Goal: Task Accomplishment & Management: Complete application form

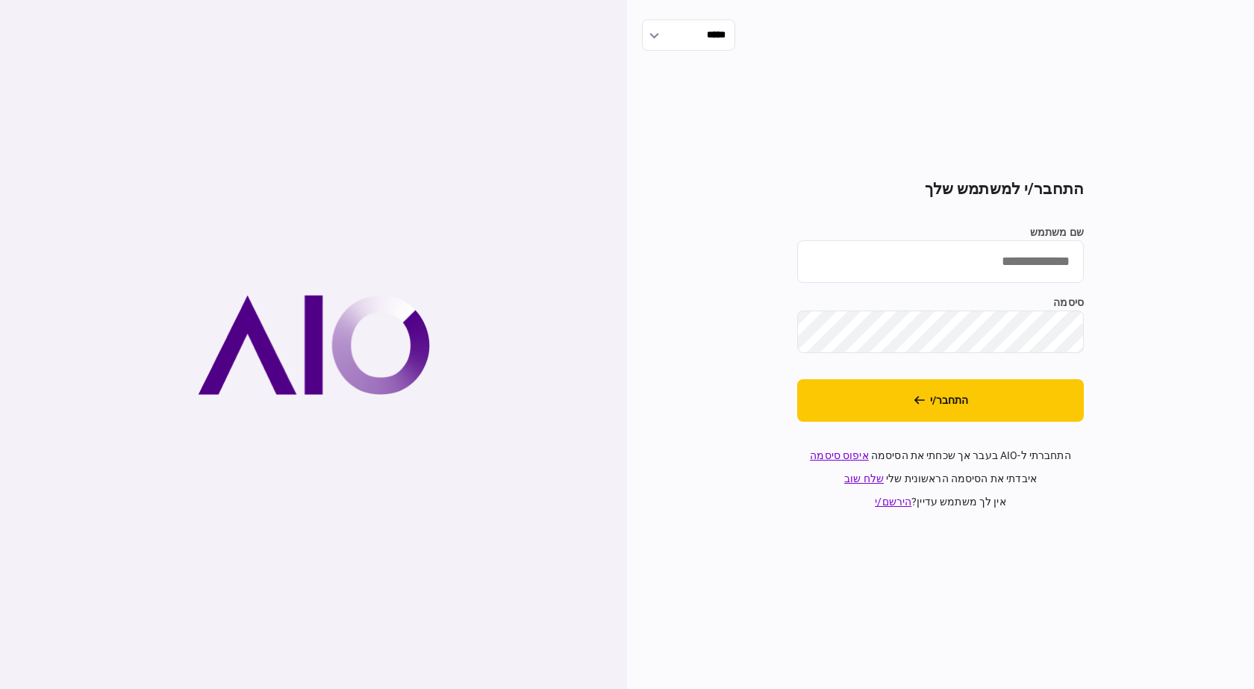
drag, startPoint x: 940, startPoint y: 276, endPoint x: 940, endPoint y: 285, distance: 9.0
click at [940, 276] on input "שם משתמש" at bounding box center [940, 261] width 287 height 43
type input "**********"
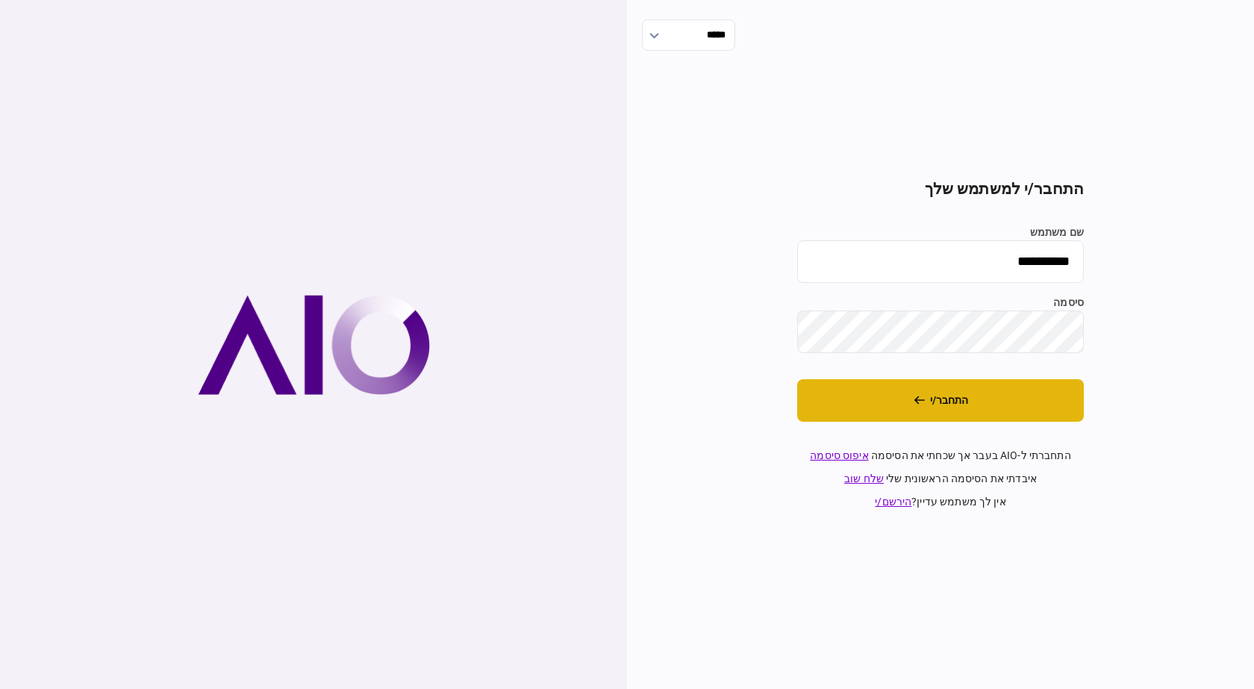
click at [848, 419] on button "התחבר/י" at bounding box center [940, 400] width 287 height 43
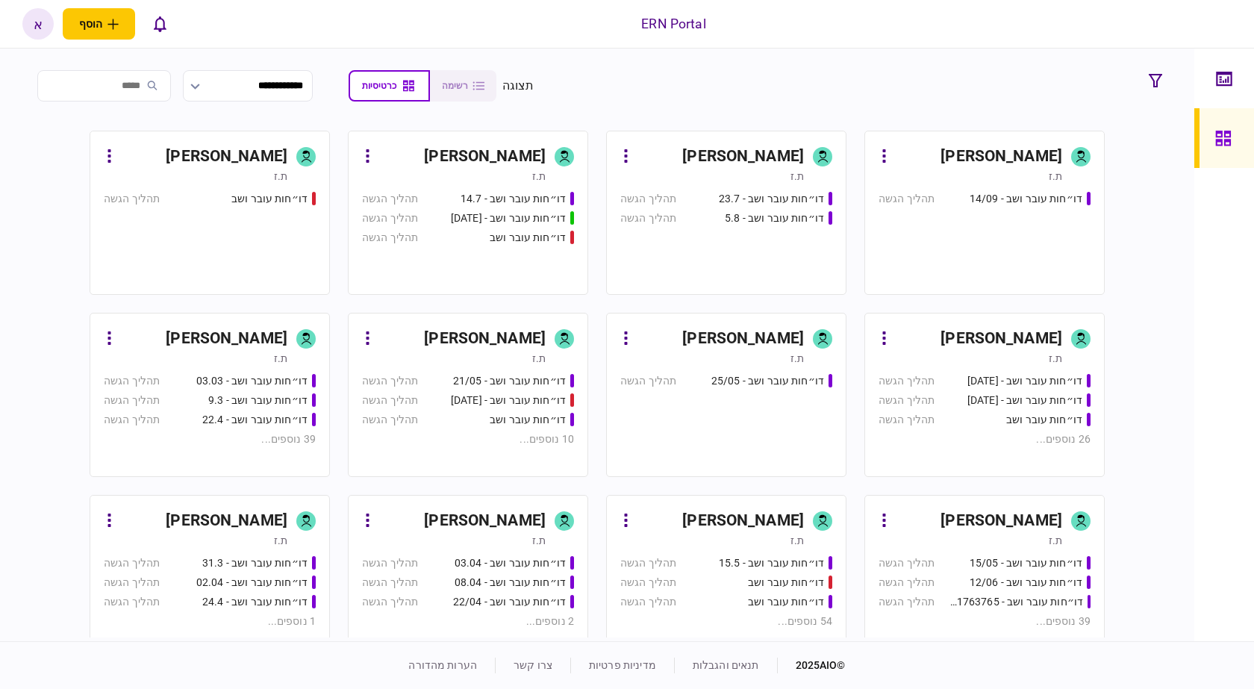
scroll to position [637, 0]
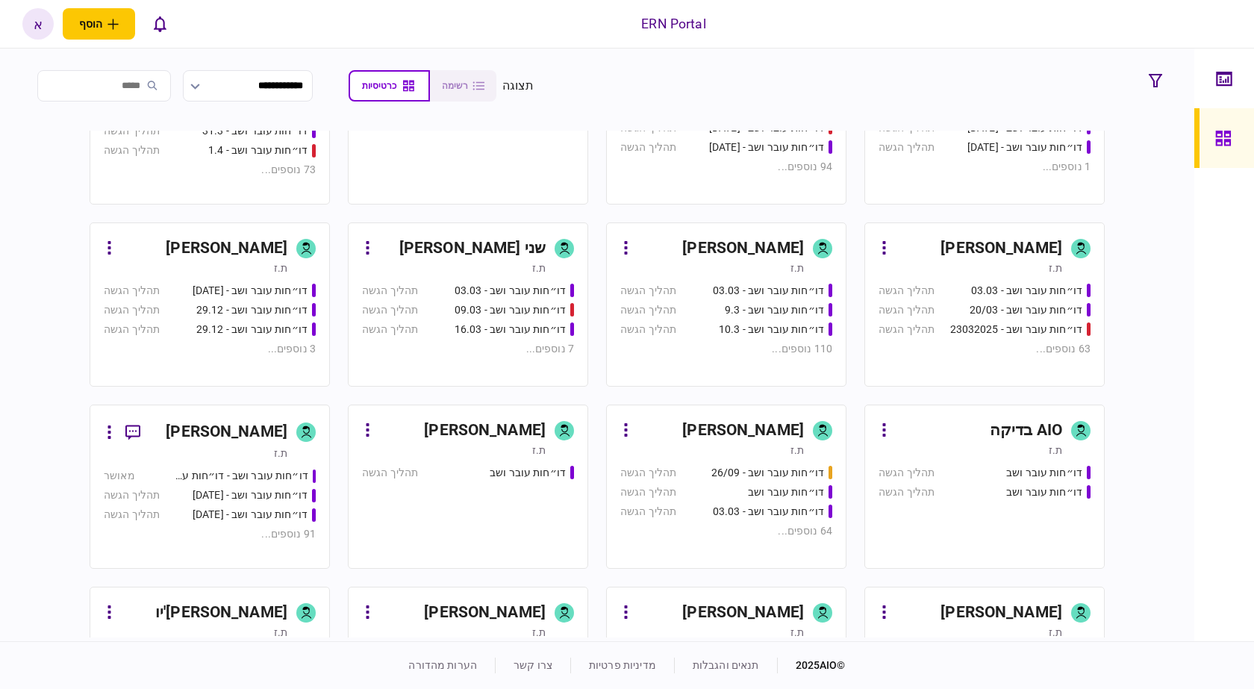
click at [664, 281] on link "איתמר שקד ת.ז דו״חות עובר ושב - 03.03 תהליך הגשה דו״חות עובר ושב - 9.3 תהליך הג…" at bounding box center [726, 304] width 240 height 164
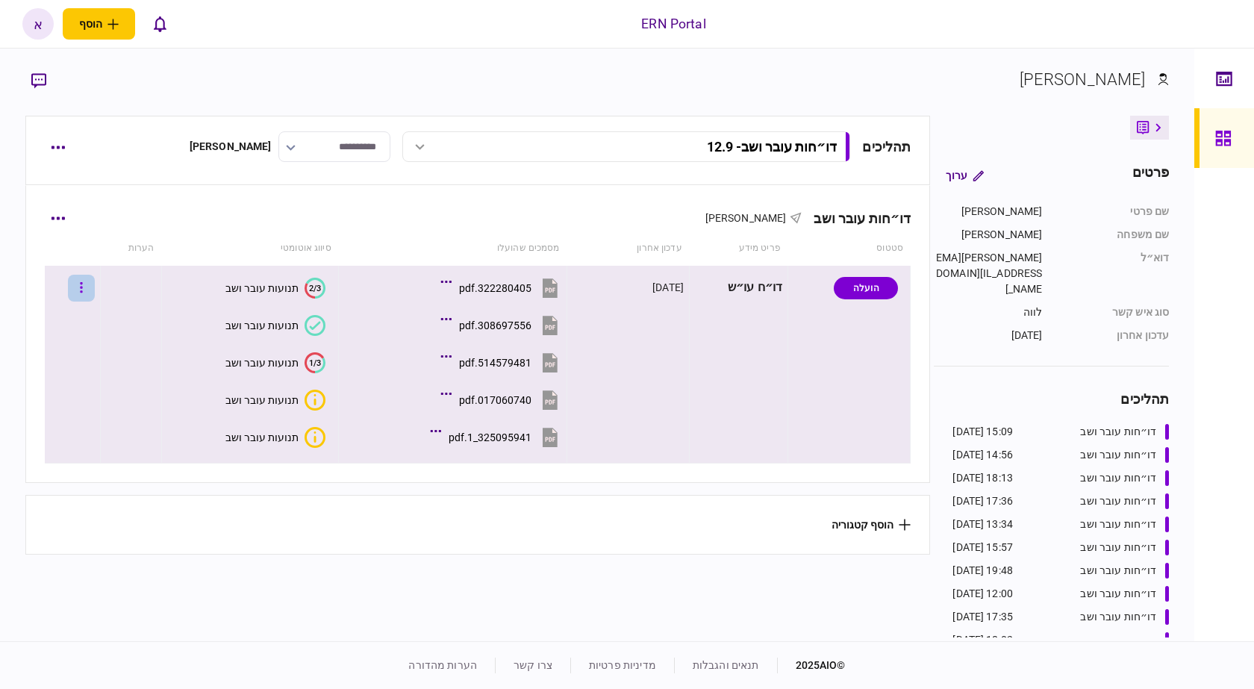
click at [95, 281] on button "button" at bounding box center [81, 288] width 27 height 27
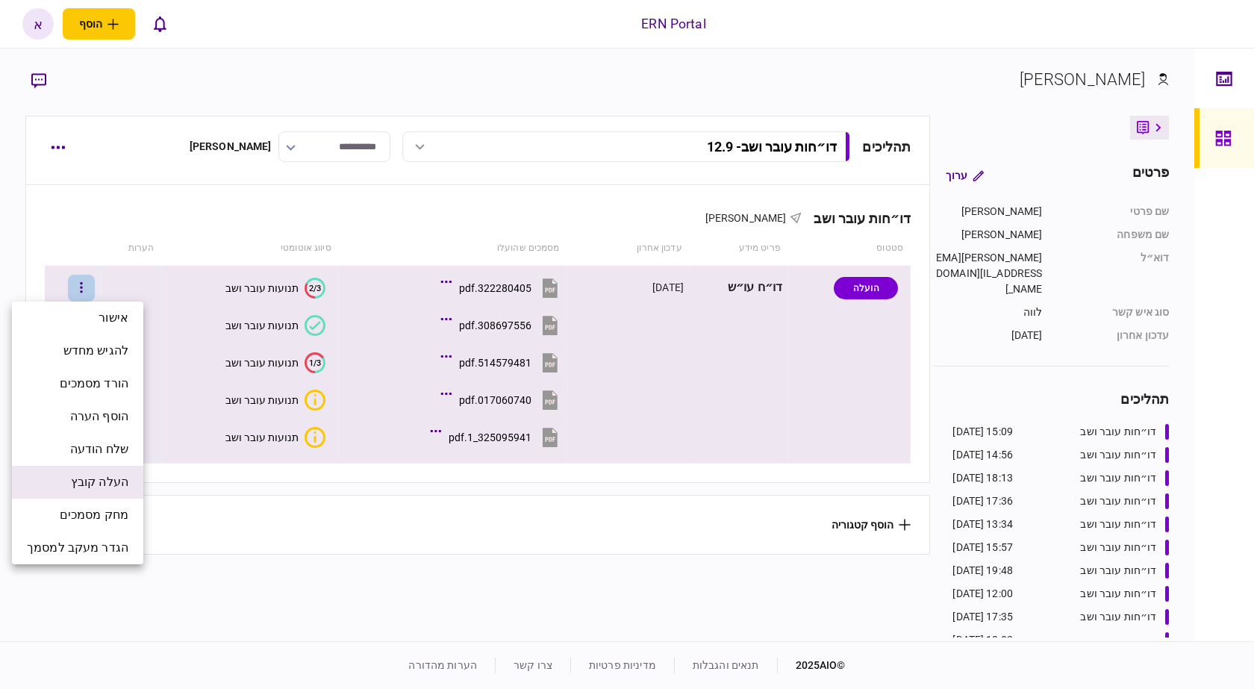
click at [113, 478] on span "העלה קובץ" at bounding box center [99, 482] width 57 height 18
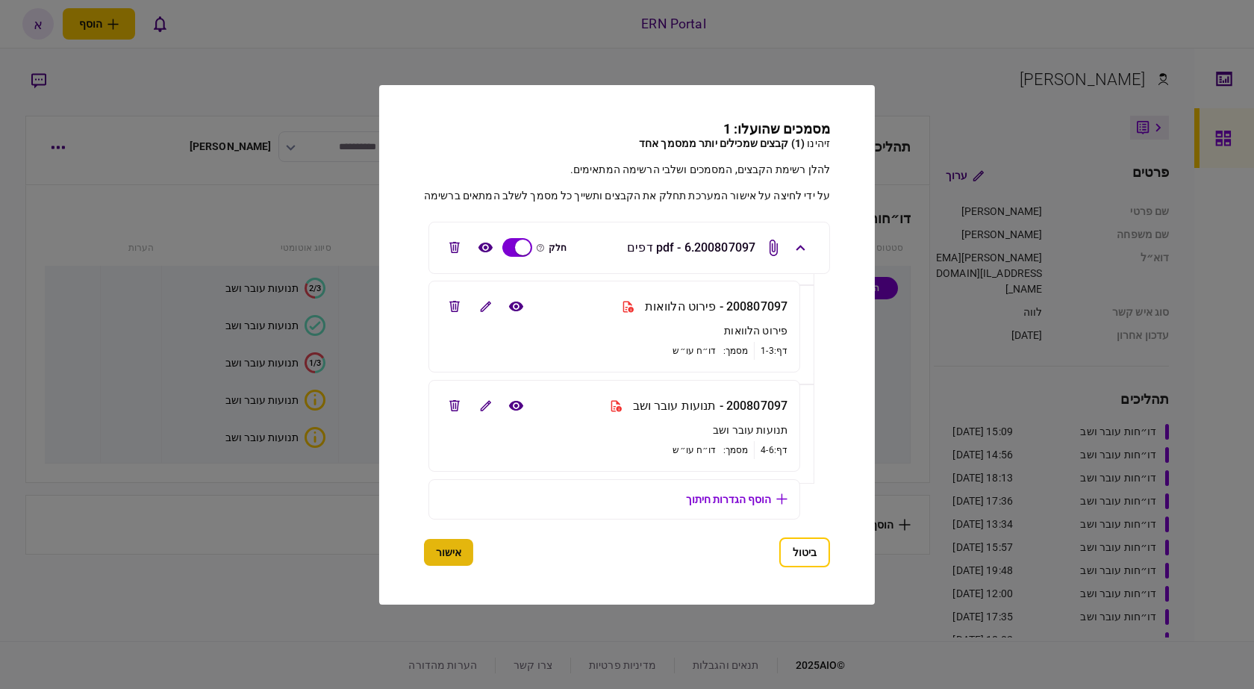
click at [447, 550] on button "אישור" at bounding box center [448, 552] width 49 height 27
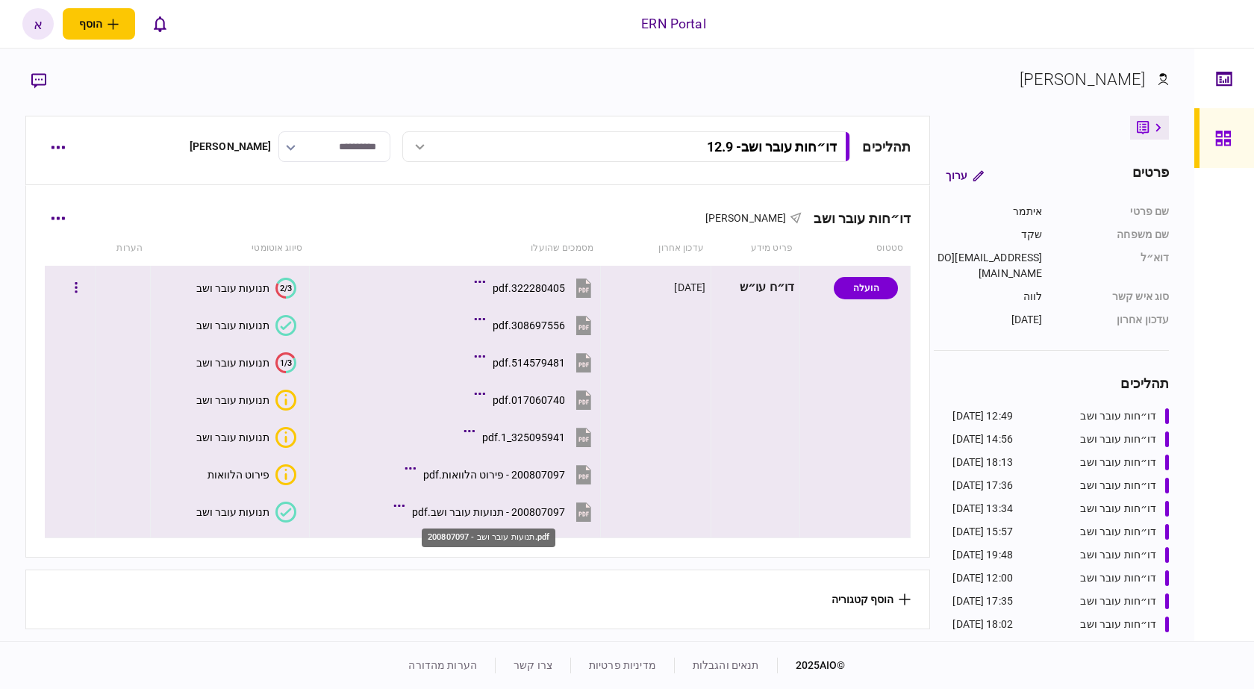
click at [523, 517] on div "200807097 - תנועות עובר ושב.pdf" at bounding box center [488, 512] width 153 height 12
click at [275, 514] on button "תנועות עובר ושב" at bounding box center [246, 512] width 100 height 21
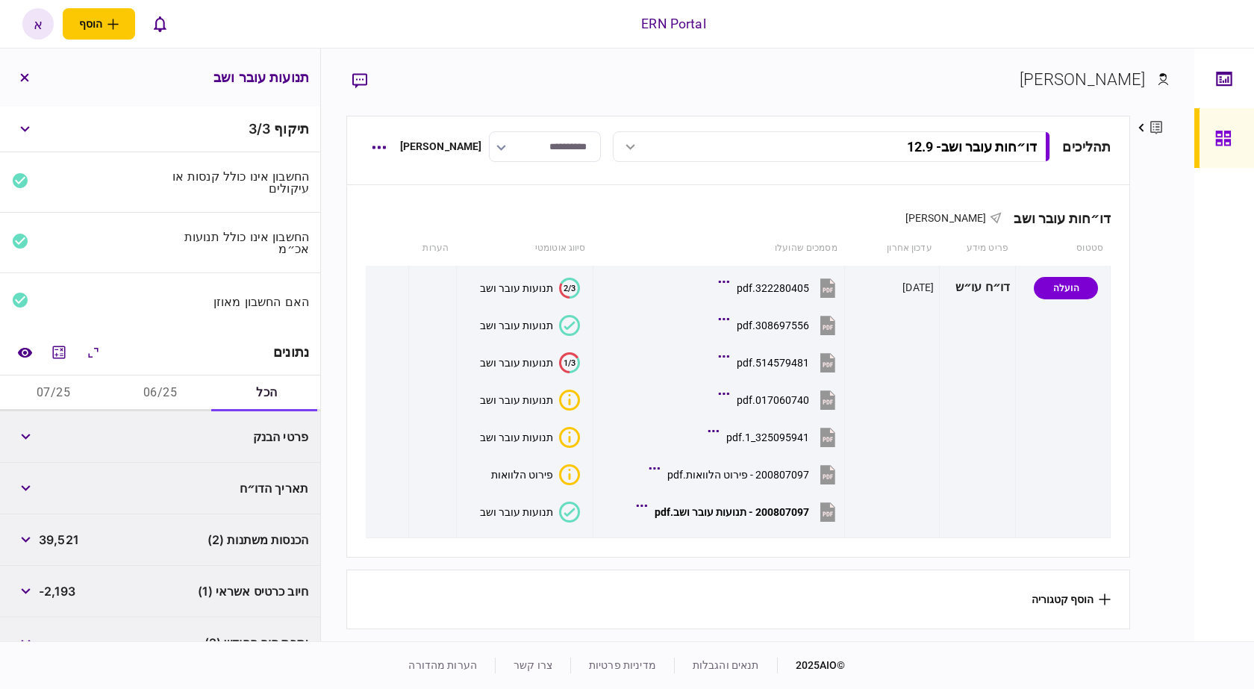
click at [168, 397] on button "06/25" at bounding box center [160, 393] width 107 height 36
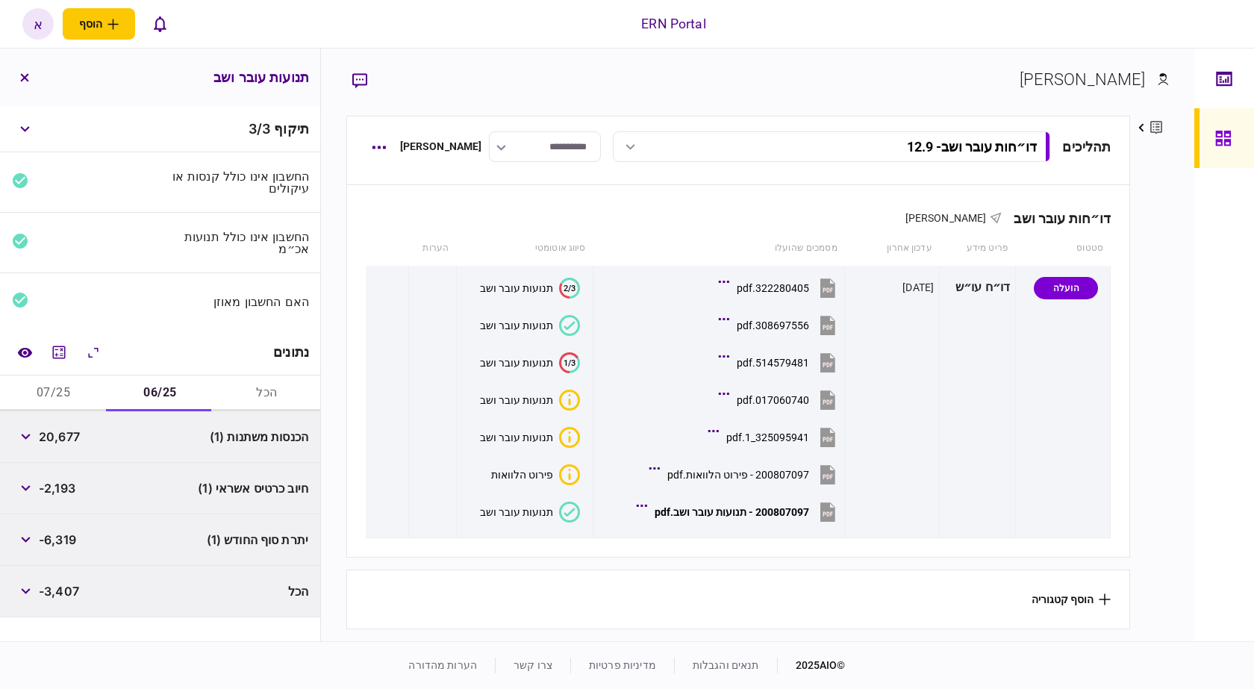
click at [53, 390] on button "07/25" at bounding box center [53, 393] width 107 height 36
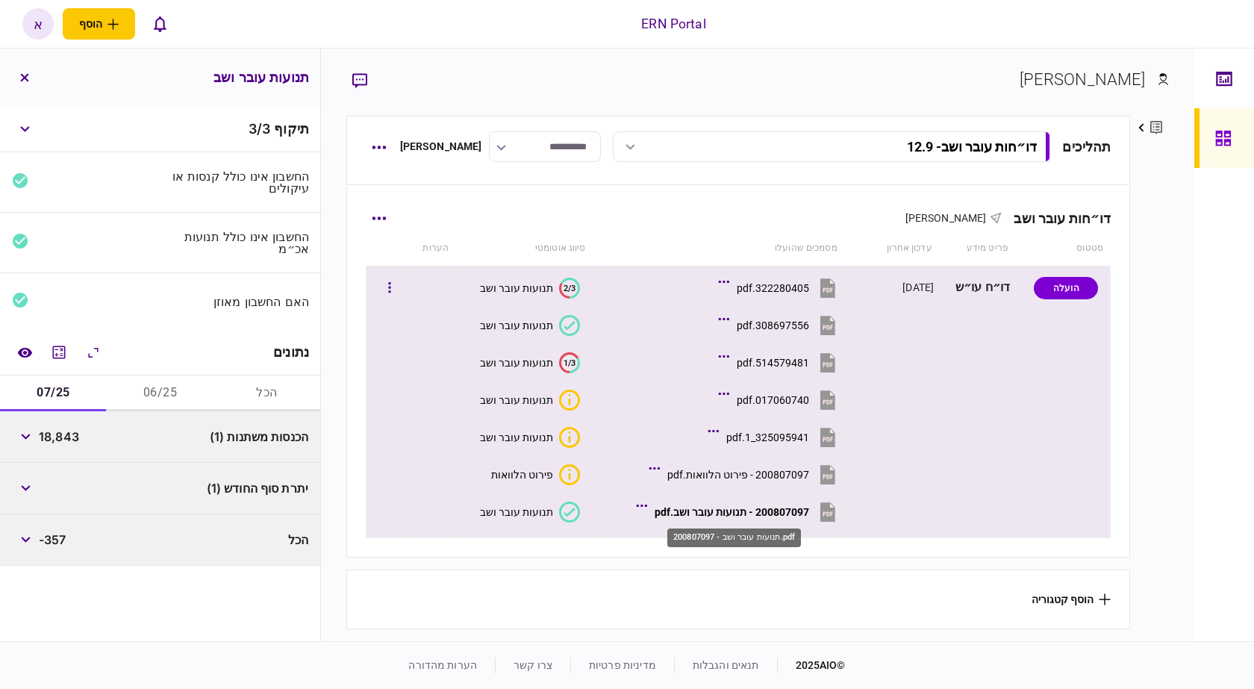
click at [741, 512] on div "200807097 - תנועות עובר ושב.pdf" at bounding box center [732, 512] width 155 height 12
click at [532, 514] on div "תנועות עובר ושב" at bounding box center [516, 512] width 73 height 12
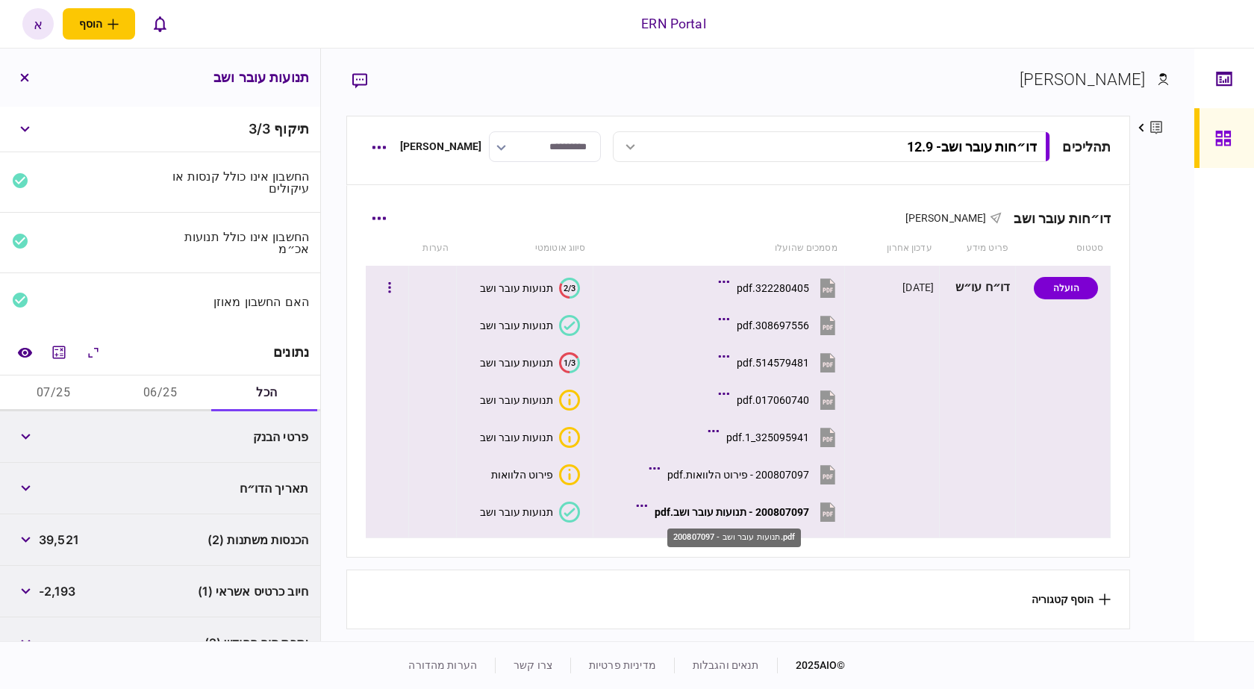
click at [753, 512] on div "200807097 - תנועות עובר ושב.pdf" at bounding box center [732, 512] width 155 height 12
